Goal: Task Accomplishment & Management: Use online tool/utility

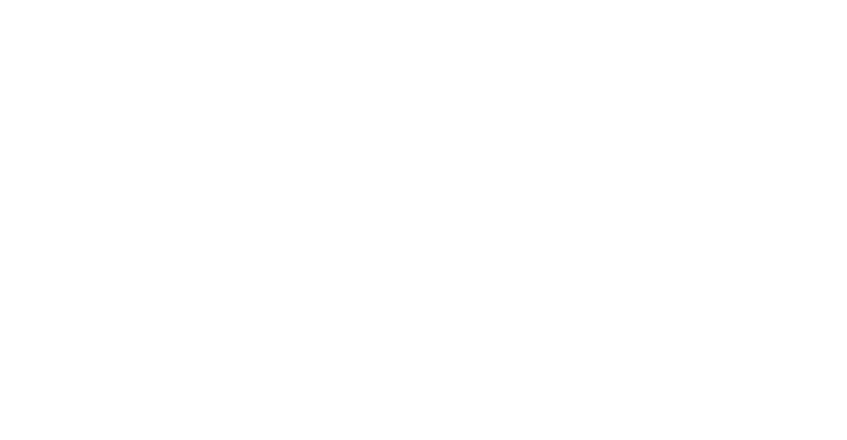
drag, startPoint x: 667, startPoint y: 62, endPoint x: 656, endPoint y: 87, distance: 27.9
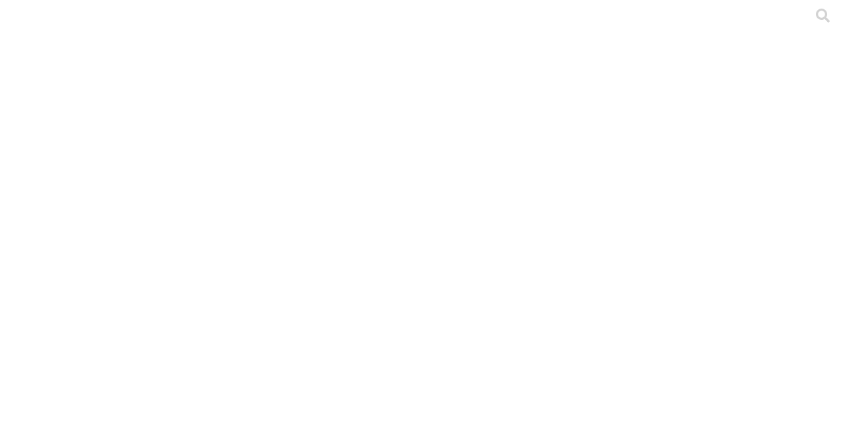
drag, startPoint x: 184, startPoint y: 167, endPoint x: 164, endPoint y: 167, distance: 19.9
